Goal: Contribute content: Add original content to the website for others to see

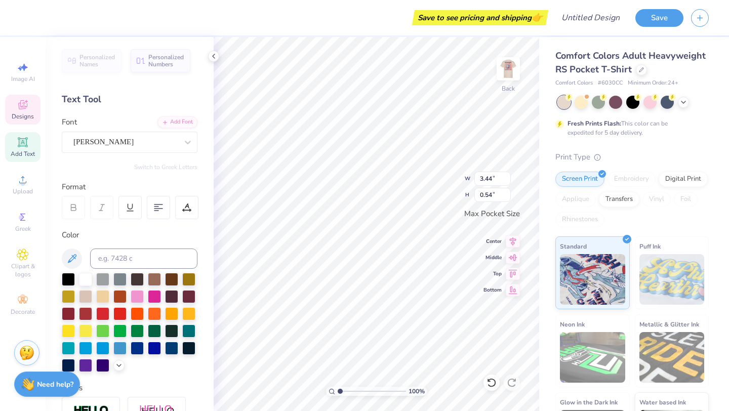
type textarea "NKEOCHELLA"
type input "3.24"
type textarea "NKOCHELLA"
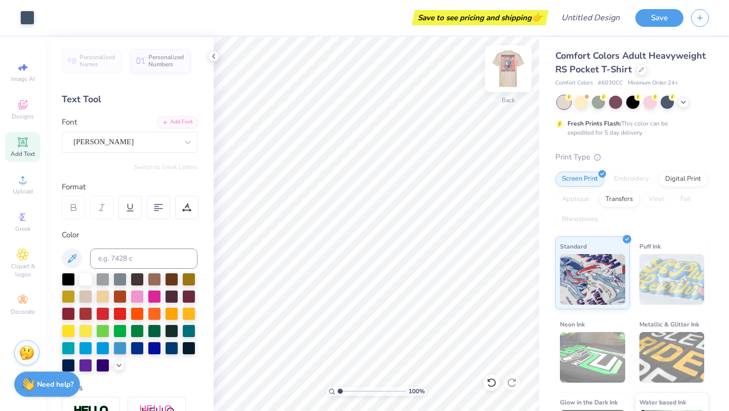
click at [512, 71] on img at bounding box center [508, 69] width 40 height 40
type textarea "NKOCHELLA"
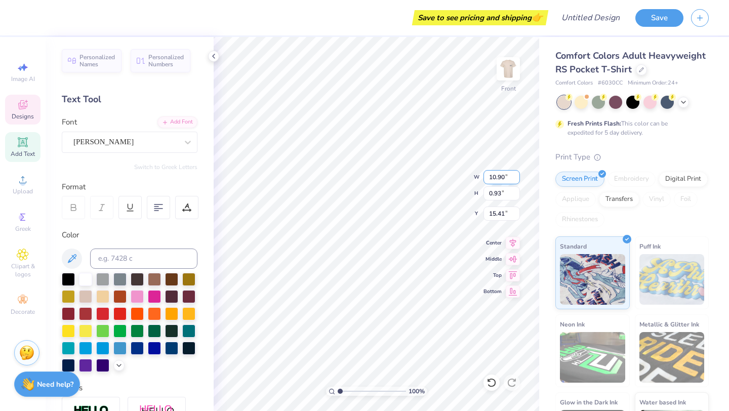
type input "10.90"
type input "0.93"
type input "15.41"
type textarea "D"
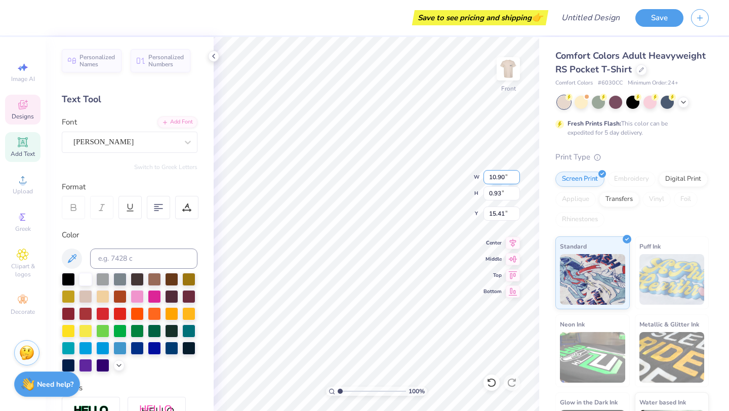
scroll to position [1, 3]
type textarea "BAND X BAND X BAND BAND X BAND X BAND"
type input "9.28"
type input "1.37"
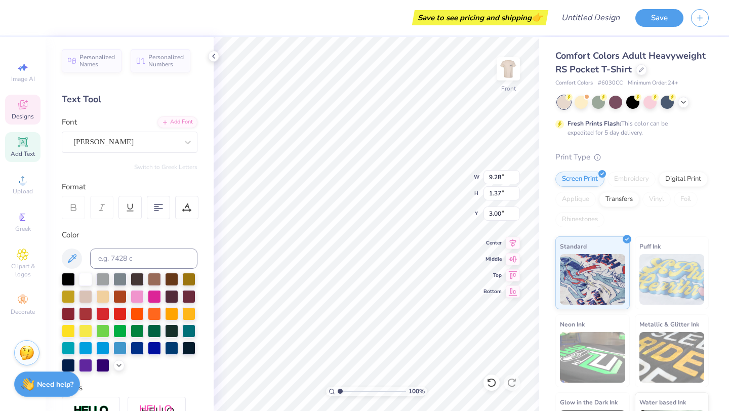
type input "3.00"
type textarea "NU KAPPA EPSILON"
type input "14.32"
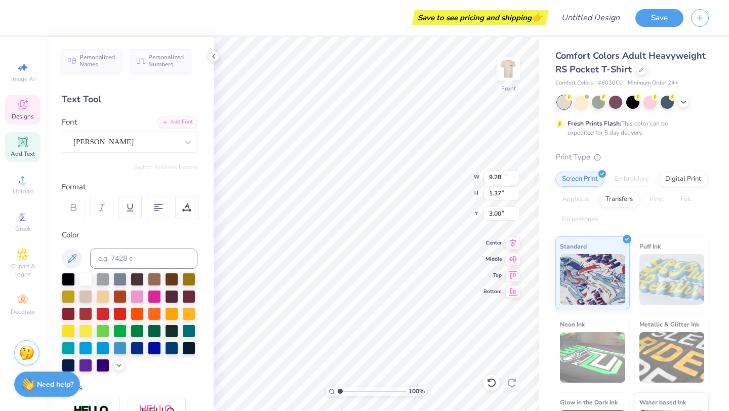
type input "1.32"
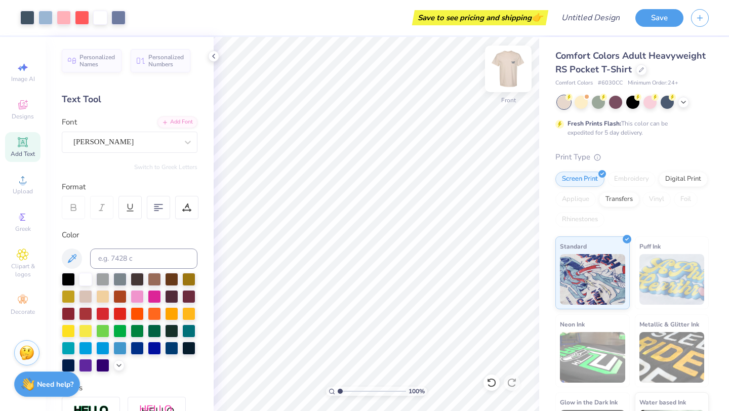
click at [513, 67] on img at bounding box center [508, 69] width 40 height 40
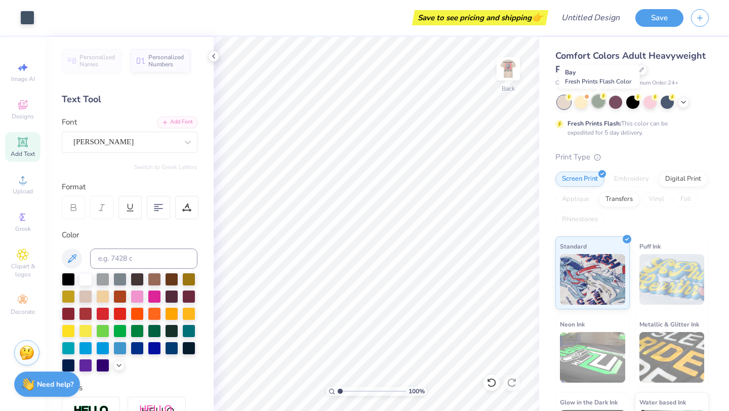
click at [599, 103] on div at bounding box center [598, 101] width 13 height 13
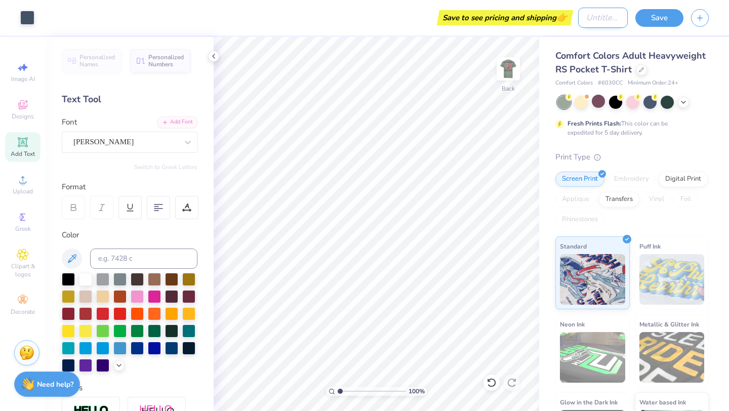
click at [597, 20] on input "Design Title" at bounding box center [603, 18] width 50 height 20
type input "NKOCHELLA"
click at [658, 21] on button "Save" at bounding box center [659, 17] width 48 height 18
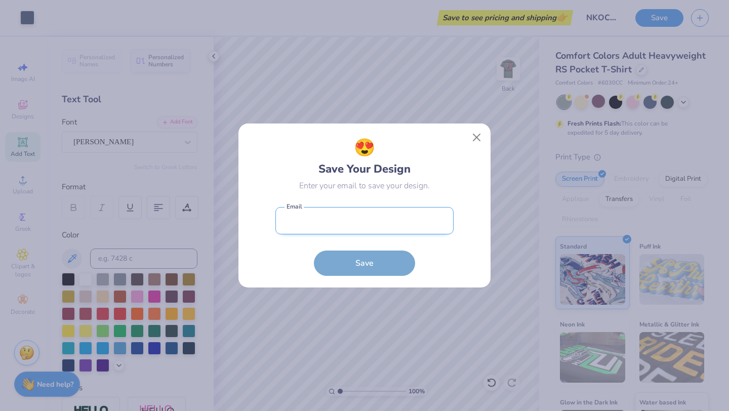
click at [361, 231] on input "email" at bounding box center [364, 221] width 178 height 28
type input "[EMAIL_ADDRESS][DOMAIN_NAME]"
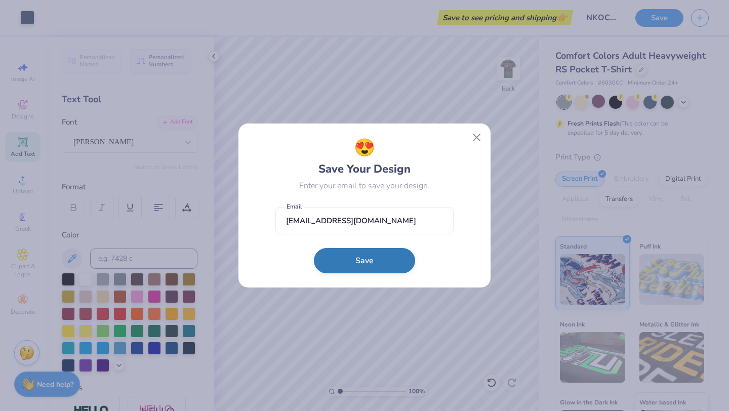
click at [350, 255] on button "Save" at bounding box center [364, 260] width 101 height 25
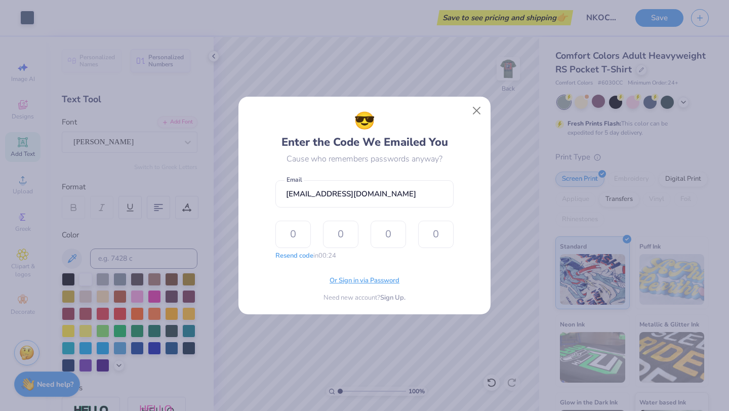
click at [351, 282] on span "Or Sign in via Password" at bounding box center [364, 281] width 70 height 10
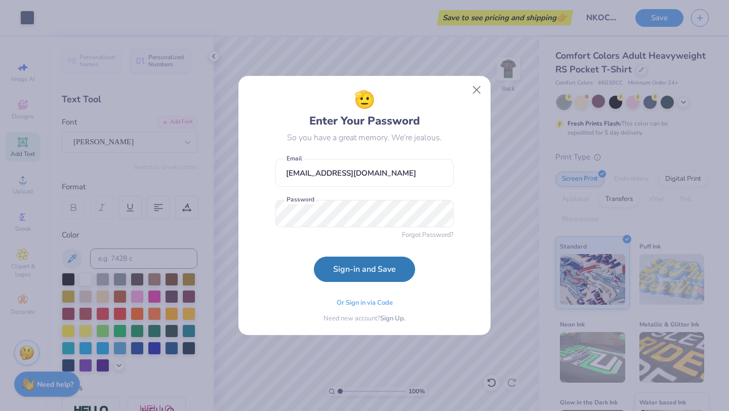
click at [362, 270] on button "Sign-in and Save" at bounding box center [364, 269] width 101 height 25
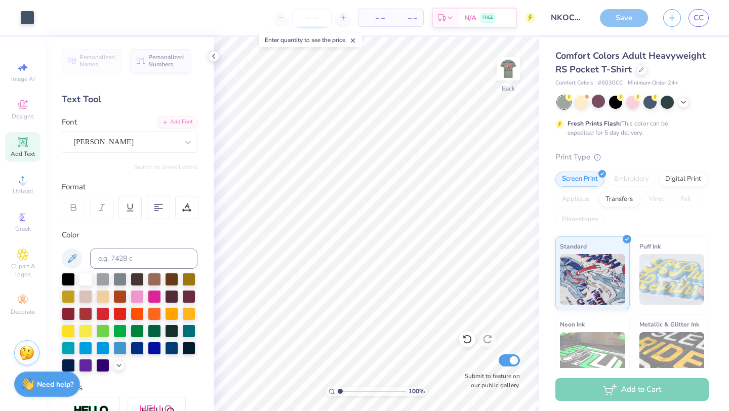
click at [312, 14] on input "number" at bounding box center [311, 18] width 39 height 18
click at [305, 19] on input "number" at bounding box center [311, 18] width 39 height 18
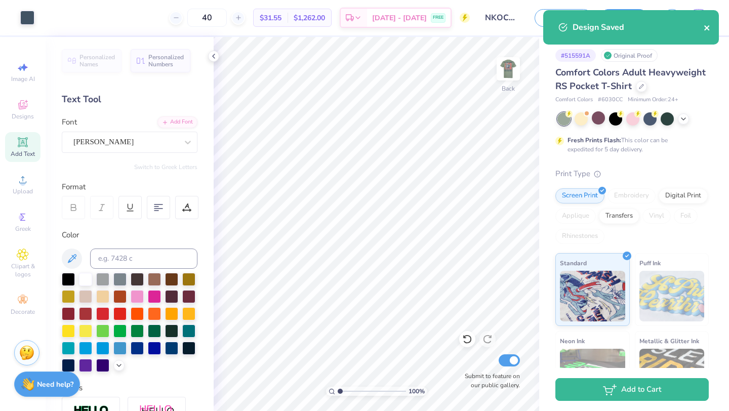
type input "40"
click at [709, 26] on icon "close" at bounding box center [706, 28] width 7 height 8
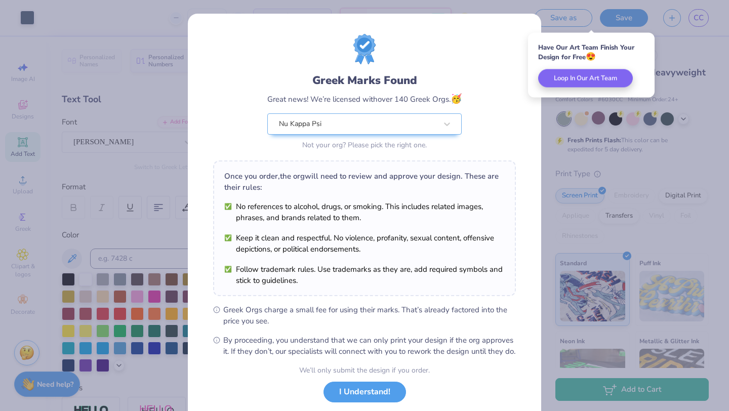
click at [381, 388] on div "We’ll only submit the design if you order. I Understand! No Greek marks in your…" at bounding box center [364, 397] width 131 height 64
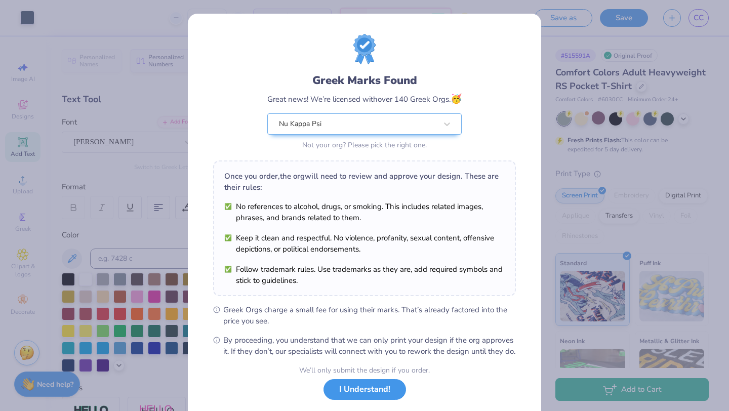
click at [381, 400] on button "I Understand!" at bounding box center [364, 389] width 82 height 21
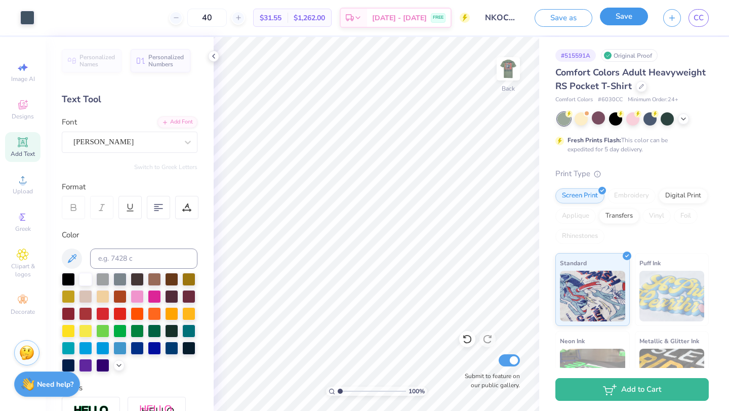
click at [624, 12] on button "Save" at bounding box center [624, 17] width 48 height 18
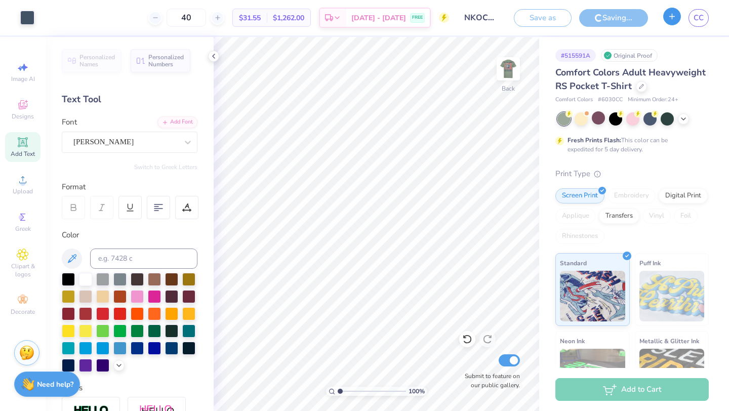
click at [672, 19] on icon "button" at bounding box center [671, 16] width 9 height 9
